Goal: Task Accomplishment & Management: Complete application form

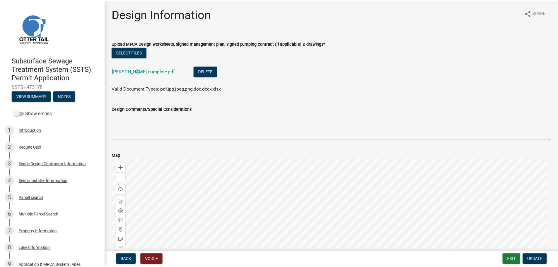
scroll to position [234, 0]
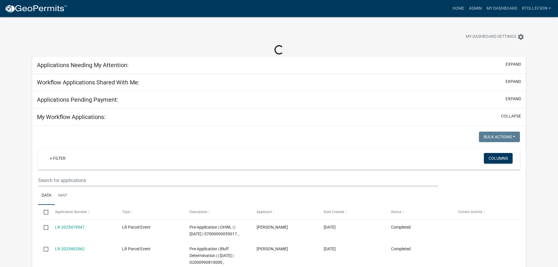
select select "3: 100"
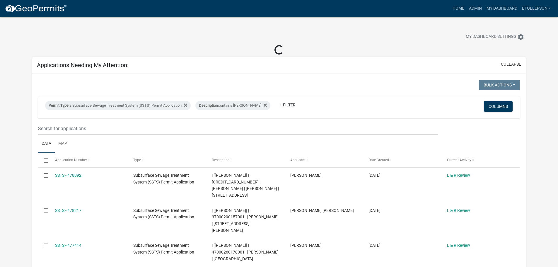
select select "3: 100"
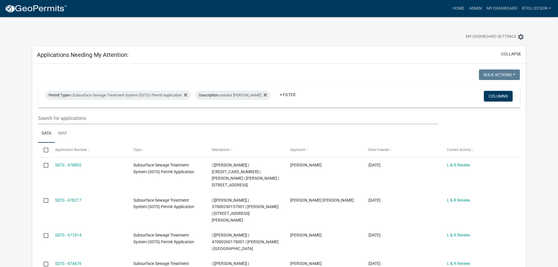
click at [110, 104] on div "Permit Type is Subsurface Sewage Treatment System (SSTS) Permit Application Des…" at bounding box center [199, 96] width 317 height 15
click at [112, 95] on div "Permit Type is Subsurface Sewage Treatment System (SSTS) Permit Application" at bounding box center [118, 94] width 146 height 9
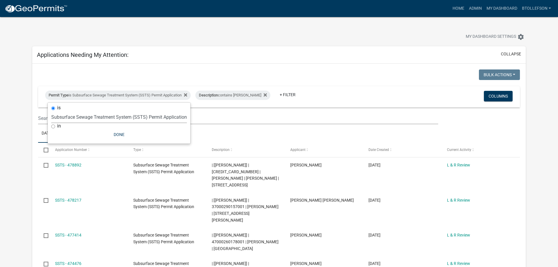
click at [116, 122] on select "Select an option Building Contractor / Excavators (Registration) Building Contr…" at bounding box center [119, 117] width 136 height 12
select select "79d4bf26-a84c-4898-8d16-9ebea2345fb4"
click at [51, 111] on select "Select an option Building Contractor / Excavators (Registration) Building Contr…" at bounding box center [119, 117] width 136 height 12
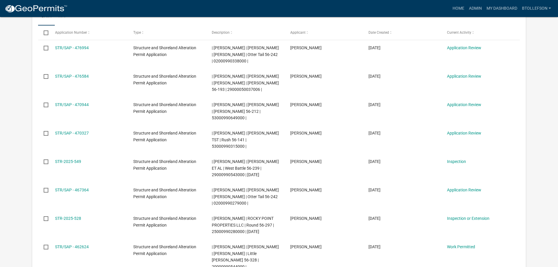
scroll to position [146, 0]
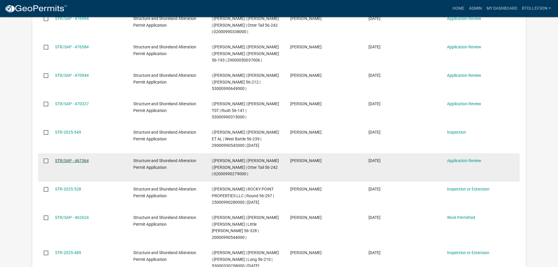
click at [82, 159] on link "STR/SAP - 467364" at bounding box center [72, 160] width 34 height 5
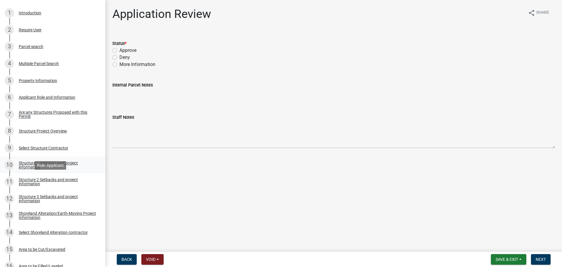
scroll to position [146, 0]
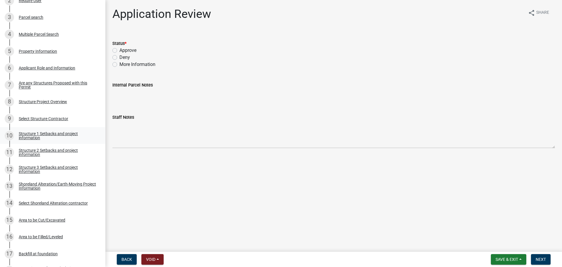
click at [48, 129] on link "10 Structure 1 Setbacks and project information" at bounding box center [52, 135] width 105 height 17
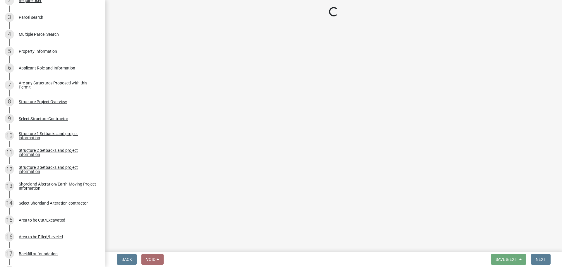
select select "a3cc236c-43aa-406a-8353-e0398d57c407"
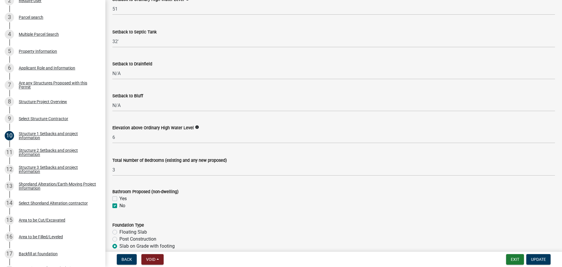
scroll to position [615, 0]
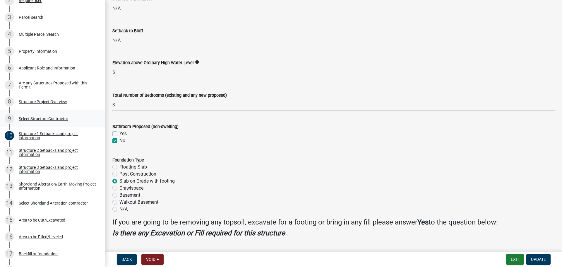
click at [35, 121] on div "Select Structure Contractor" at bounding box center [43, 119] width 49 height 4
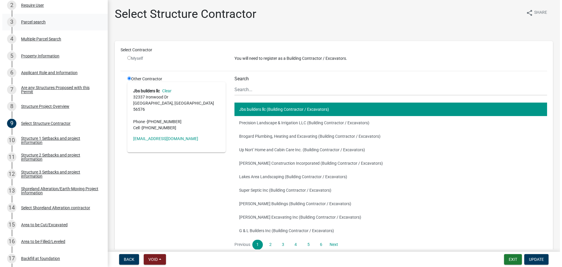
scroll to position [0, 0]
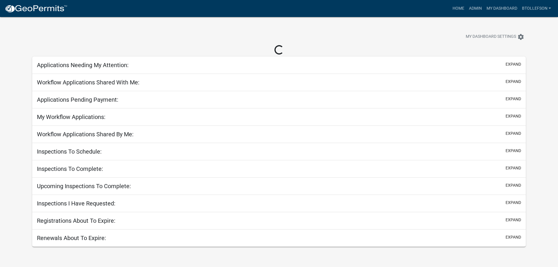
select select "3: 100"
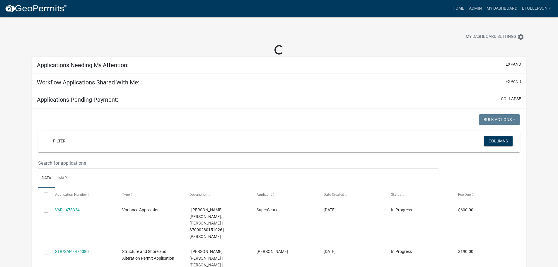
select select "3: 100"
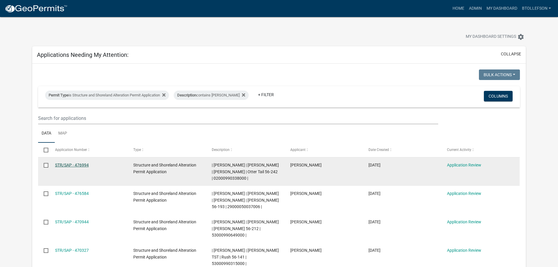
click at [78, 165] on link "STR/SAP - 476994" at bounding box center [72, 165] width 34 height 5
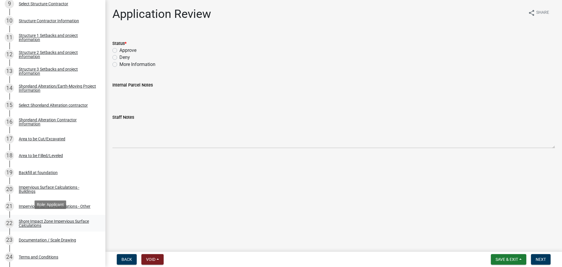
scroll to position [264, 0]
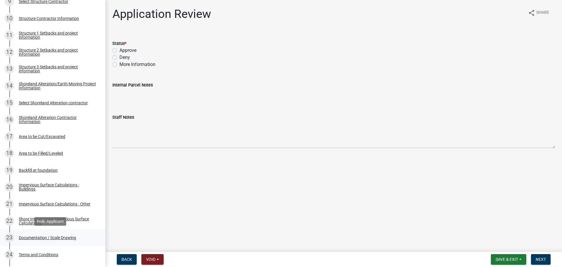
click at [41, 237] on div "Documentation / Scale Drawing" at bounding box center [47, 237] width 57 height 4
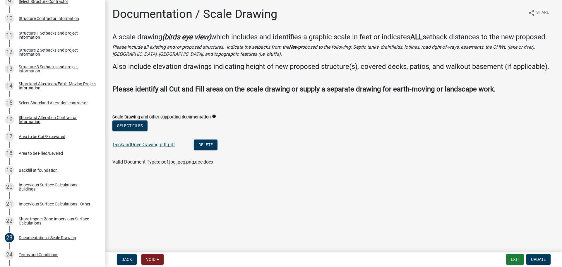
click at [143, 144] on link "DeckandDriveDrawing.pdf.pdf" at bounding box center [144, 145] width 62 height 6
click at [132, 126] on button "Select files" at bounding box center [129, 125] width 35 height 11
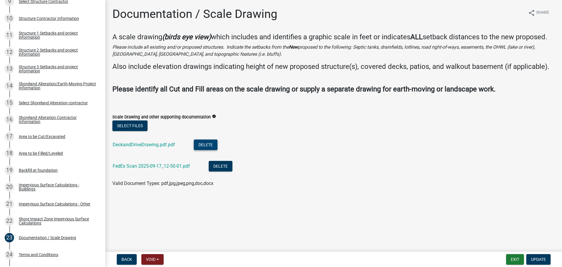
click at [210, 147] on button "Delete" at bounding box center [206, 144] width 24 height 11
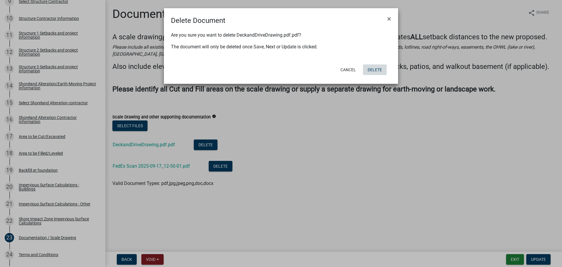
click at [378, 68] on button "Delete" at bounding box center [375, 69] width 24 height 11
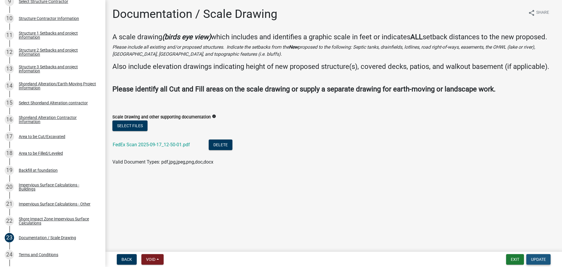
click at [544, 255] on button "Update" at bounding box center [539, 259] width 24 height 11
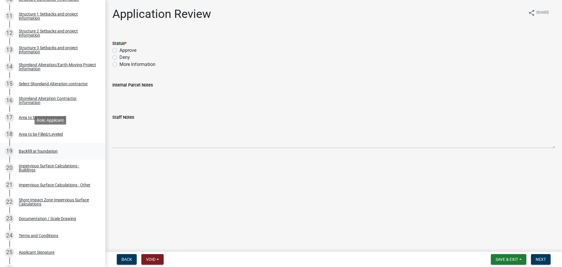
scroll to position [293, 0]
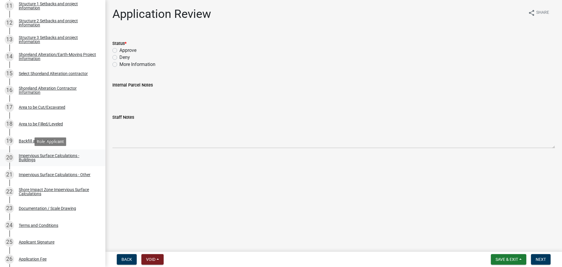
click at [49, 155] on div "Impervious Surface Calculations - Buildings" at bounding box center [57, 157] width 77 height 8
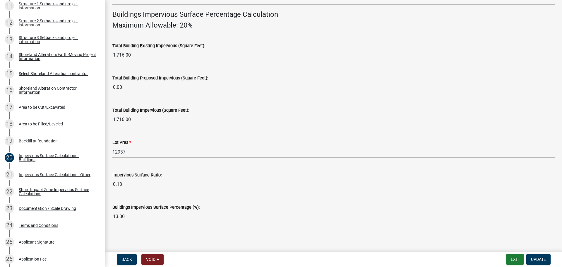
scroll to position [397, 0]
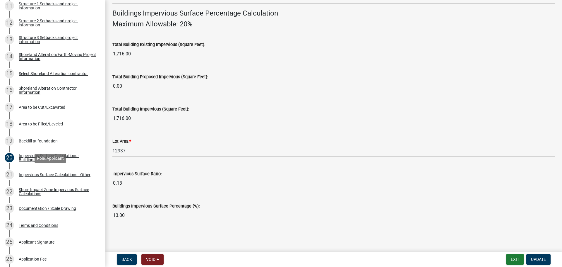
drag, startPoint x: 71, startPoint y: 169, endPoint x: 101, endPoint y: 173, distance: 30.4
click at [71, 170] on link "21 Impervious Surface Calculations - Other" at bounding box center [52, 174] width 105 height 17
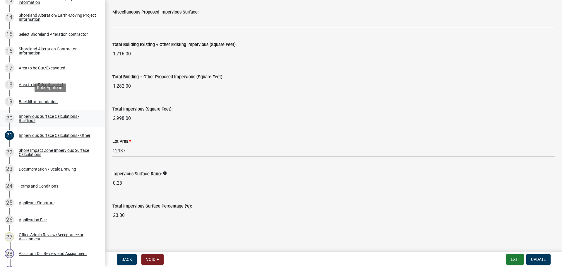
scroll to position [322, 0]
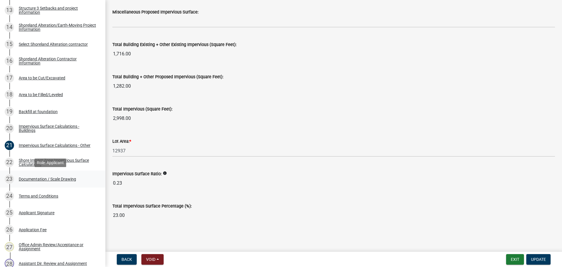
click at [42, 176] on div "23 Documentation / Scale Drawing" at bounding box center [50, 178] width 91 height 9
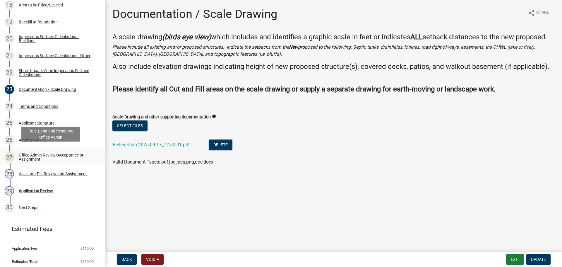
scroll to position [415, 0]
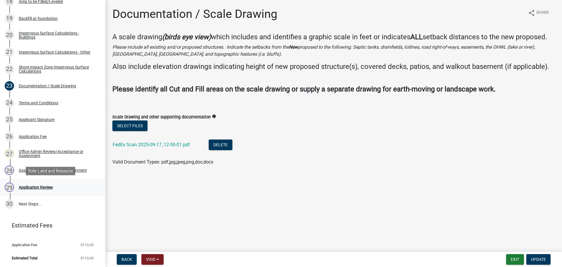
click at [46, 188] on div "Application Review" at bounding box center [36, 187] width 34 height 4
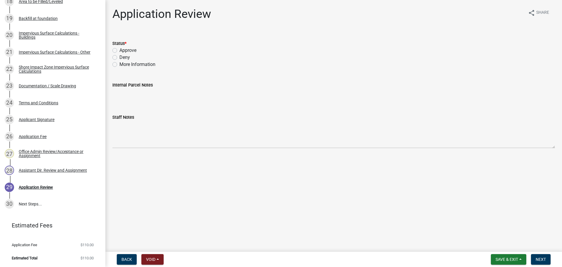
click at [119, 50] on label "Approve" at bounding box center [127, 50] width 17 height 7
click at [119, 50] on input "Approve" at bounding box center [121, 49] width 4 height 4
radio input "true"
click at [537, 258] on span "Next" at bounding box center [541, 259] width 10 height 5
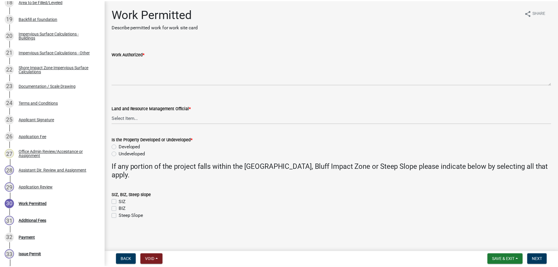
scroll to position [533, 0]
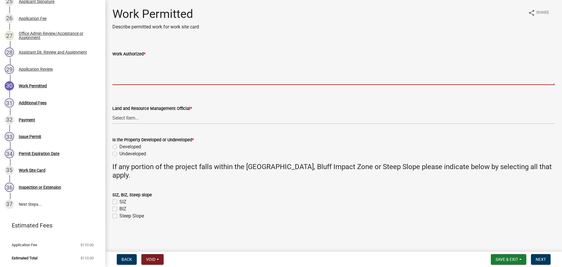
drag, startPoint x: 140, startPoint y: 69, endPoint x: 145, endPoint y: 69, distance: 5.0
click at [140, 69] on textarea "Work Authorized *" at bounding box center [333, 71] width 443 height 28
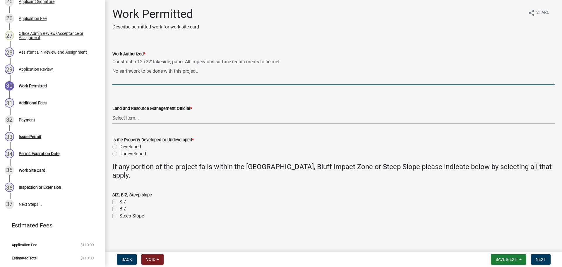
type textarea "Construct a 12'x22' lakeside, patio. All impervious surface requirements to be …"
click at [173, 119] on select "Select Item... [PERSON_NAME] [PERSON_NAME] [PERSON_NAME] [PERSON_NAME] [PERSON_…" at bounding box center [333, 118] width 443 height 12
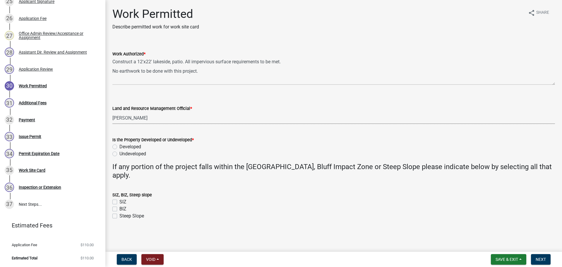
click at [112, 112] on select "Select Item... [PERSON_NAME] [PERSON_NAME] [PERSON_NAME] [PERSON_NAME] [PERSON_…" at bounding box center [333, 118] width 443 height 12
select select "55b171dc-ec57-498b-8d80-4b55e0b91b84"
click at [119, 146] on label "Developed" at bounding box center [130, 146] width 22 height 7
click at [119, 146] on input "Developed" at bounding box center [121, 145] width 4 height 4
radio input "true"
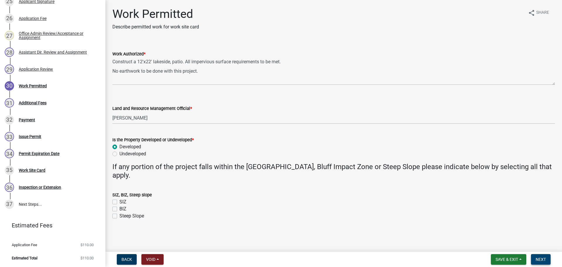
click at [540, 258] on span "Next" at bounding box center [541, 259] width 10 height 5
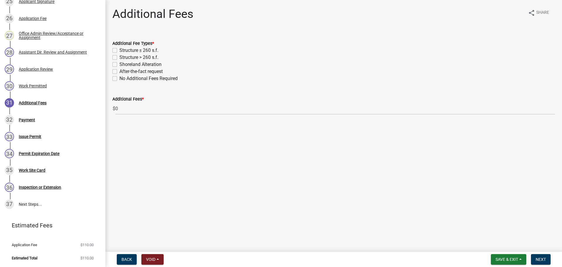
click at [119, 65] on label "Shoreland Alteration" at bounding box center [140, 64] width 42 height 7
click at [119, 65] on input "Shoreland Alteration" at bounding box center [121, 63] width 4 height 4
checkbox input "true"
checkbox input "false"
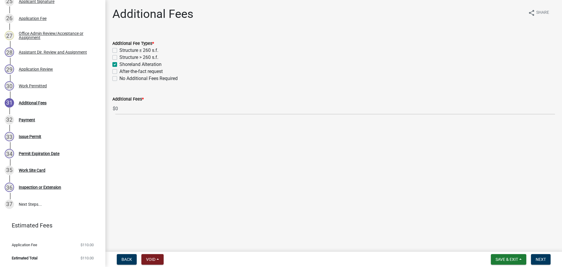
checkbox input "true"
checkbox input "false"
click at [537, 258] on span "Next" at bounding box center [541, 259] width 10 height 5
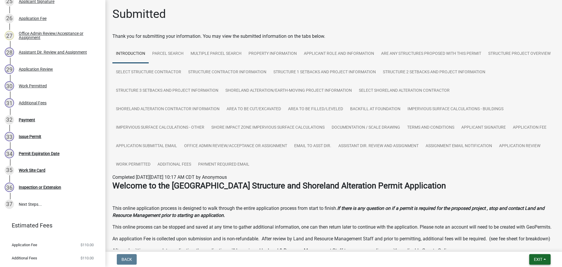
click at [541, 257] on span "Exit" at bounding box center [538, 259] width 8 height 5
click at [536, 247] on button "Save & Exit" at bounding box center [527, 244] width 47 height 14
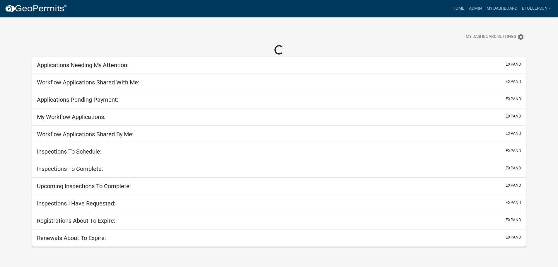
select select "3: 100"
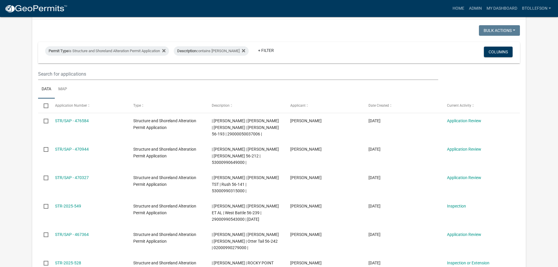
scroll to position [59, 0]
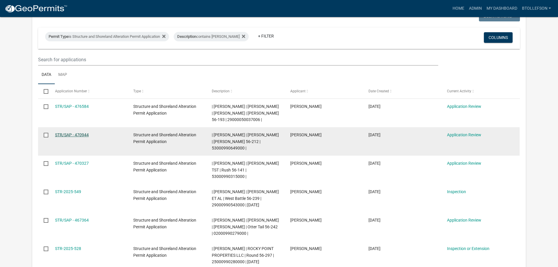
click at [71, 135] on link "STR/SAP - 470944" at bounding box center [72, 134] width 34 height 5
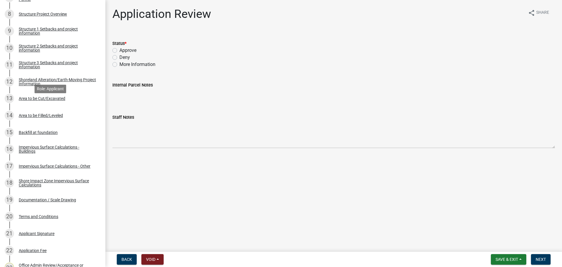
scroll to position [234, 0]
click at [51, 203] on div "19 Documentation / Scale Drawing" at bounding box center [50, 199] width 91 height 9
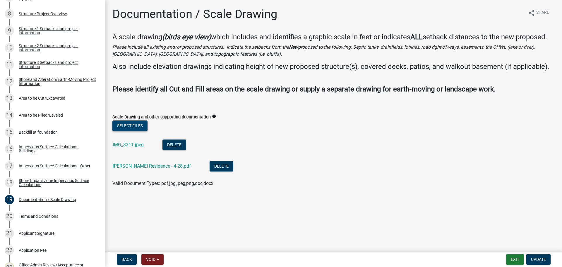
click at [132, 126] on button "Select files" at bounding box center [129, 125] width 35 height 11
click at [137, 145] on link "IMG_3311.jpeg" at bounding box center [128, 145] width 31 height 6
click at [169, 147] on button "Delete" at bounding box center [175, 144] width 24 height 11
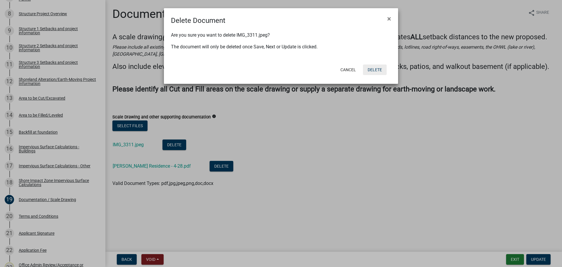
click at [373, 71] on button "Delete" at bounding box center [375, 69] width 24 height 11
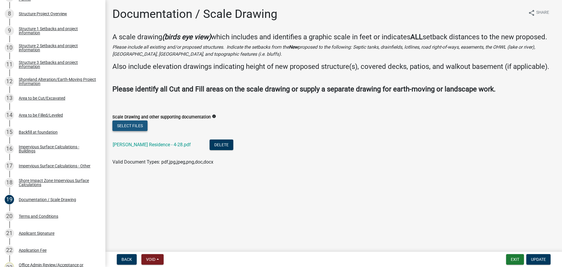
click at [125, 127] on button "Select files" at bounding box center [129, 125] width 35 height 11
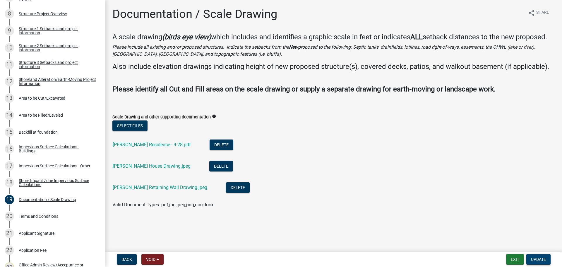
click at [539, 259] on span "Update" at bounding box center [538, 259] width 15 height 5
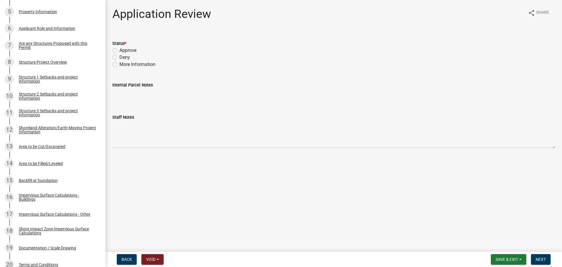
scroll to position [176, 0]
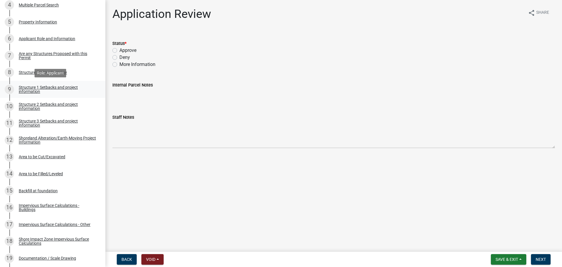
click at [35, 87] on div "Structure 1 Setbacks and project information" at bounding box center [57, 89] width 77 height 8
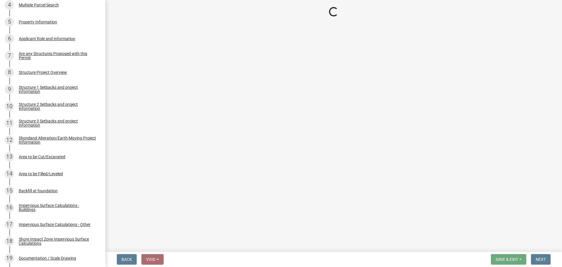
select select "c185e313-3403-4239-bd61-bb563c58a77a"
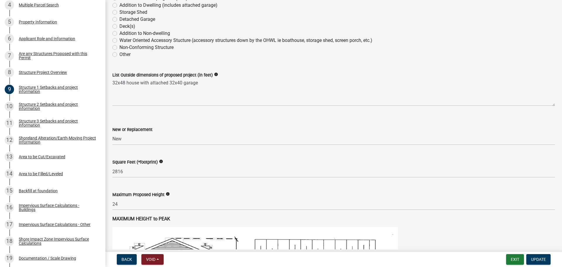
scroll to position [146, 0]
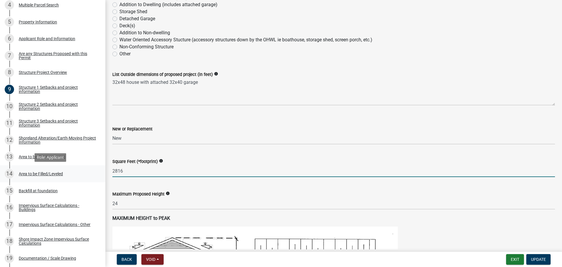
drag, startPoint x: 137, startPoint y: 168, endPoint x: 97, endPoint y: 165, distance: 40.2
click at [97, 165] on div "Structure and Shoreland Alteration Permit Application STR/SAP - 470944 View Sum…" at bounding box center [281, 133] width 562 height 267
type input "3488"
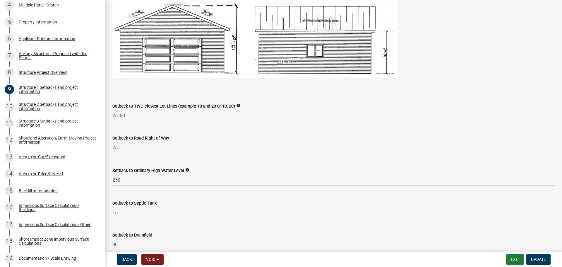
scroll to position [381, 0]
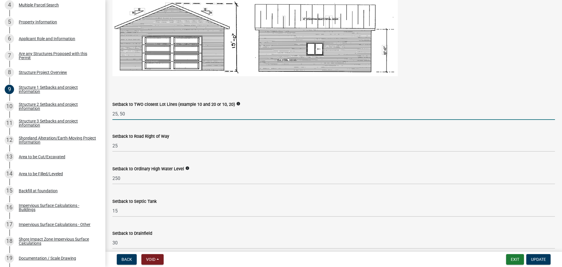
drag, startPoint x: 117, startPoint y: 114, endPoint x: 114, endPoint y: 114, distance: 3.8
click at [114, 114] on input "25, 50" at bounding box center [333, 114] width 443 height 12
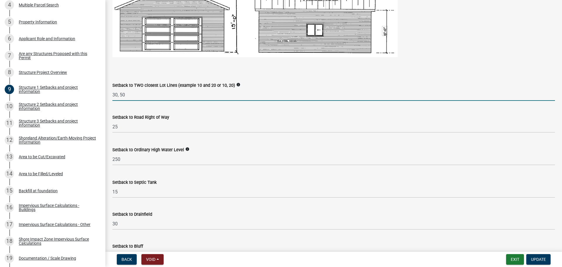
scroll to position [410, 0]
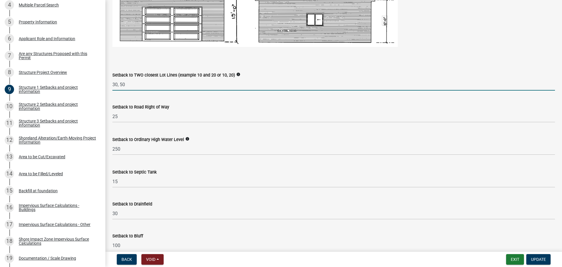
type input "30, 50"
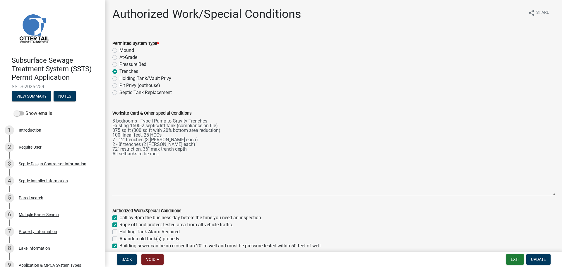
scroll to position [293, 0]
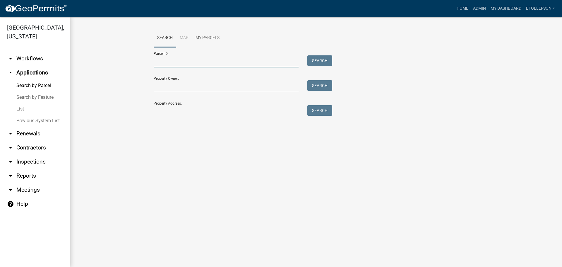
click at [219, 58] on input "Parcel ID:" at bounding box center [226, 61] width 145 height 12
click at [170, 61] on input "020000990279000" at bounding box center [226, 61] width 145 height 12
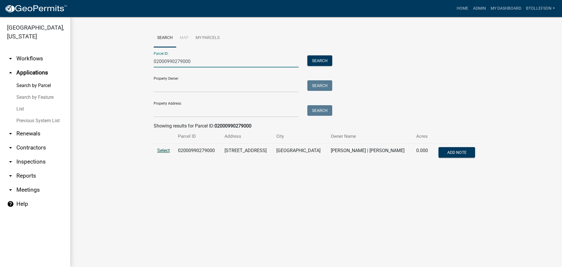
type input "02000990279000"
click at [159, 152] on span "Select" at bounding box center [163, 151] width 13 height 6
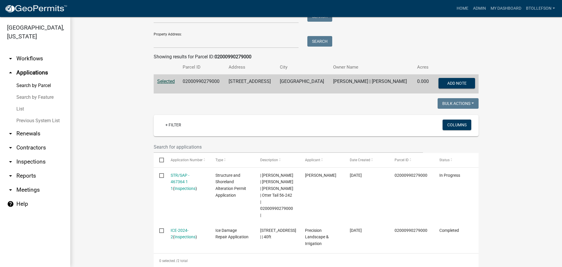
scroll to position [88, 0]
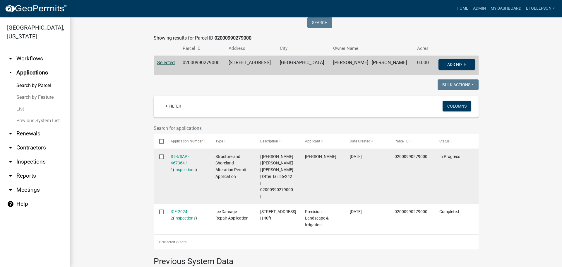
drag, startPoint x: 255, startPoint y: 196, endPoint x: 294, endPoint y: 197, distance: 39.5
click at [294, 197] on datatable-body-cell "| [PERSON_NAME] | [PERSON_NAME] | [PERSON_NAME] | Otter Tail 56-242 | 020009902…" at bounding box center [277, 176] width 45 height 55
copy span "02000990279000"
